Goal: Find specific page/section: Find specific page/section

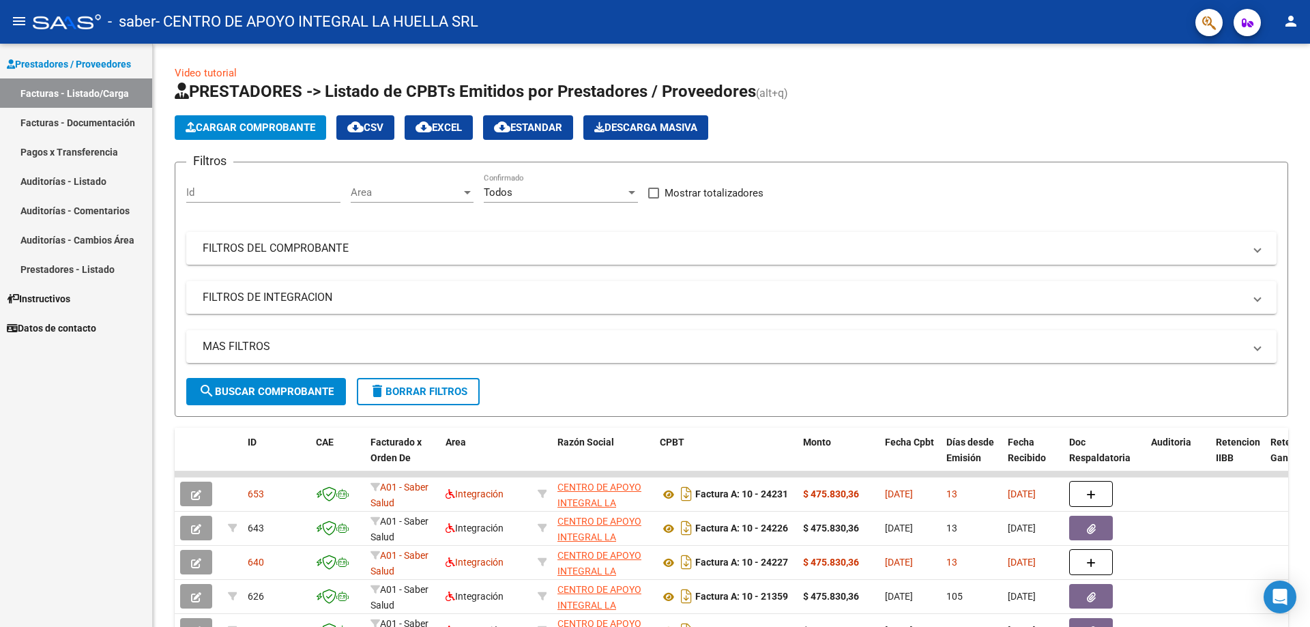
click at [63, 156] on link "Pagos x Transferencia" at bounding box center [76, 151] width 152 height 29
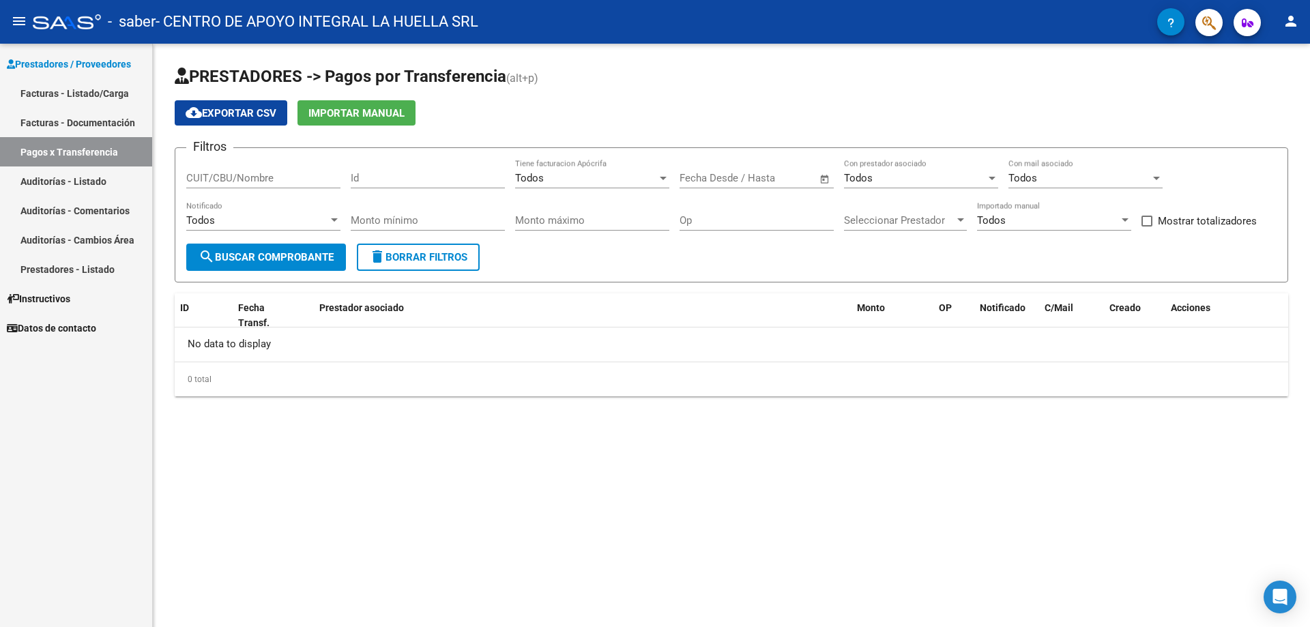
click at [92, 122] on link "Facturas - Documentación" at bounding box center [76, 122] width 152 height 29
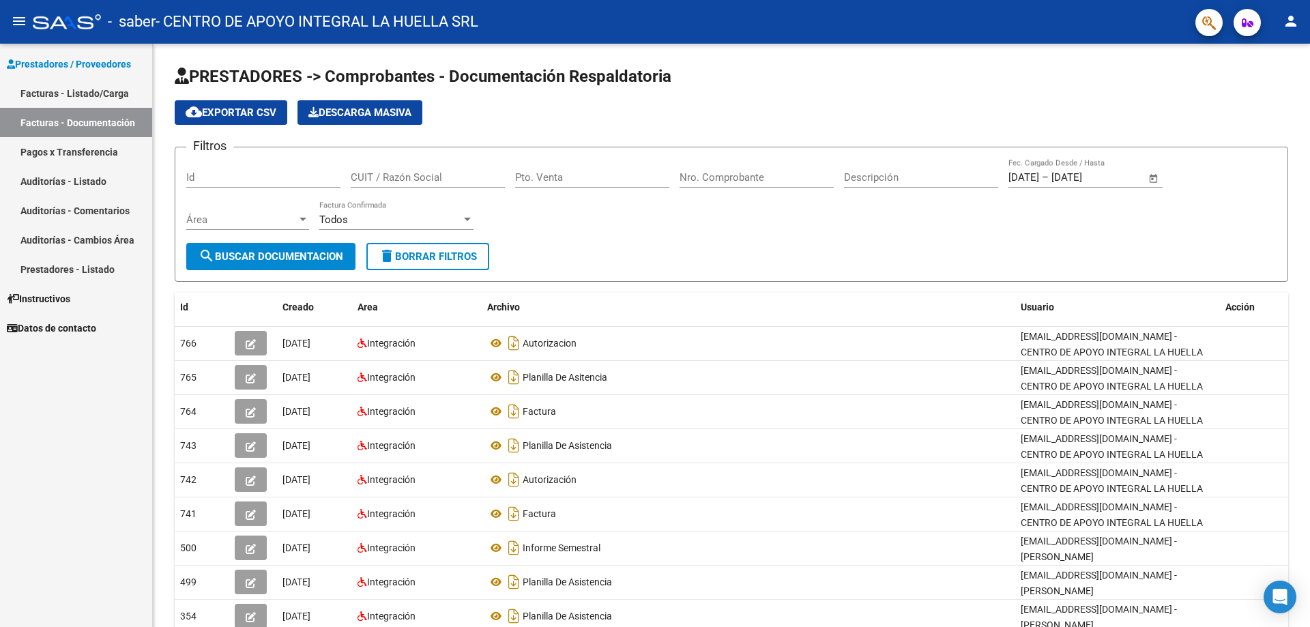
click at [1287, 28] on mat-icon "person" at bounding box center [1290, 21] width 16 height 16
click at [1263, 97] on button "exit_to_app Salir" at bounding box center [1262, 90] width 83 height 33
